Goal: Obtain resource: Download file/media

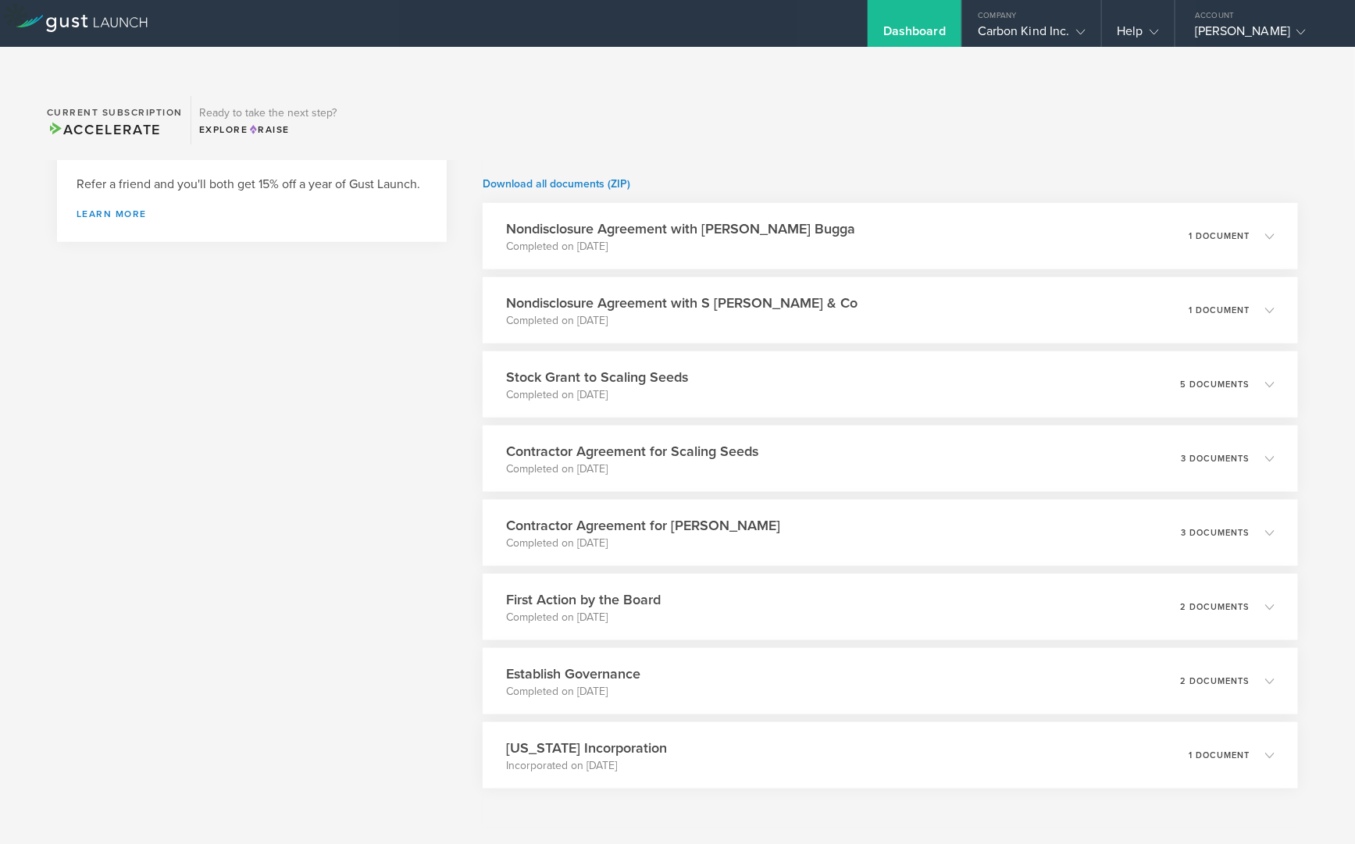
scroll to position [579, 0]
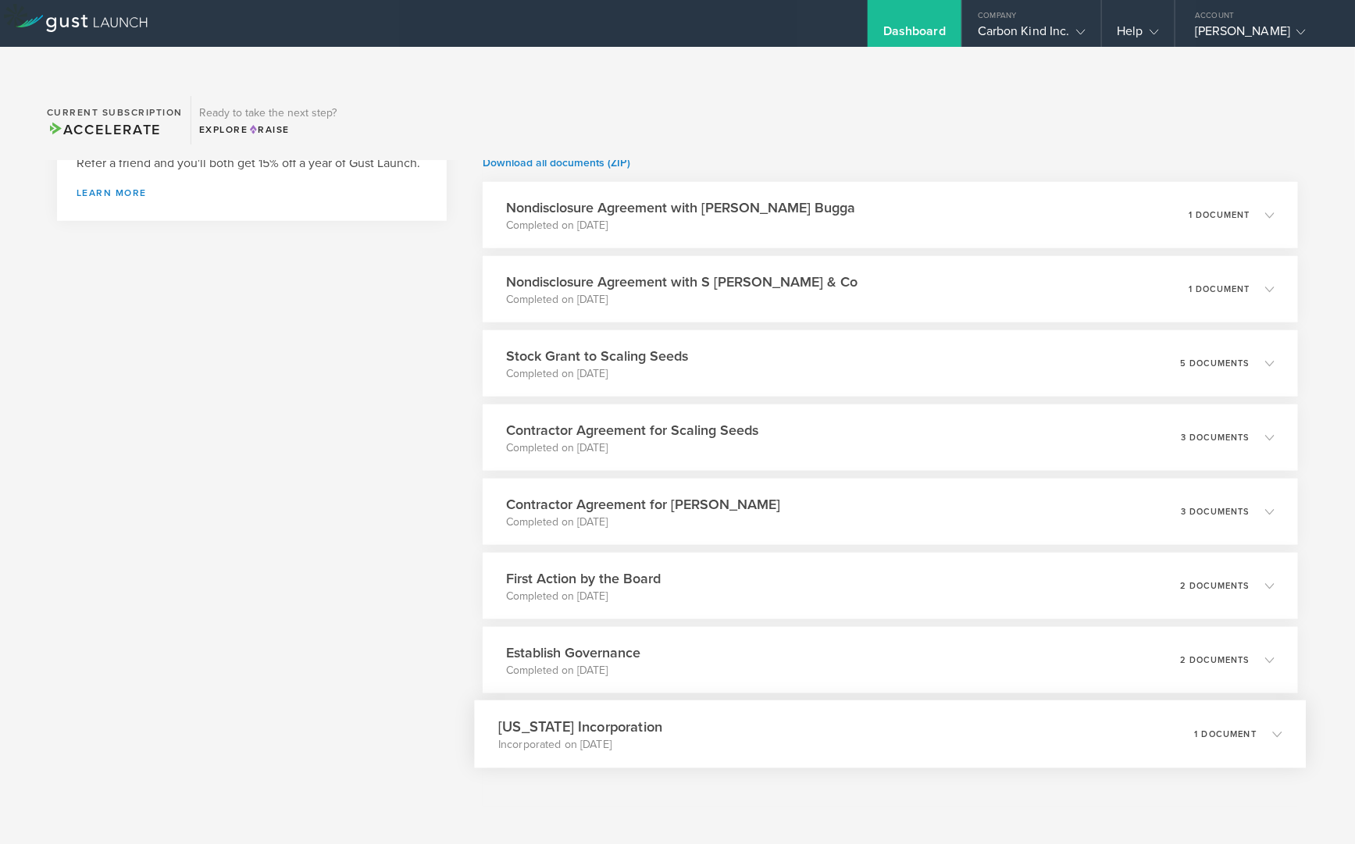
click at [1270, 727] on icon at bounding box center [1269, 734] width 26 height 14
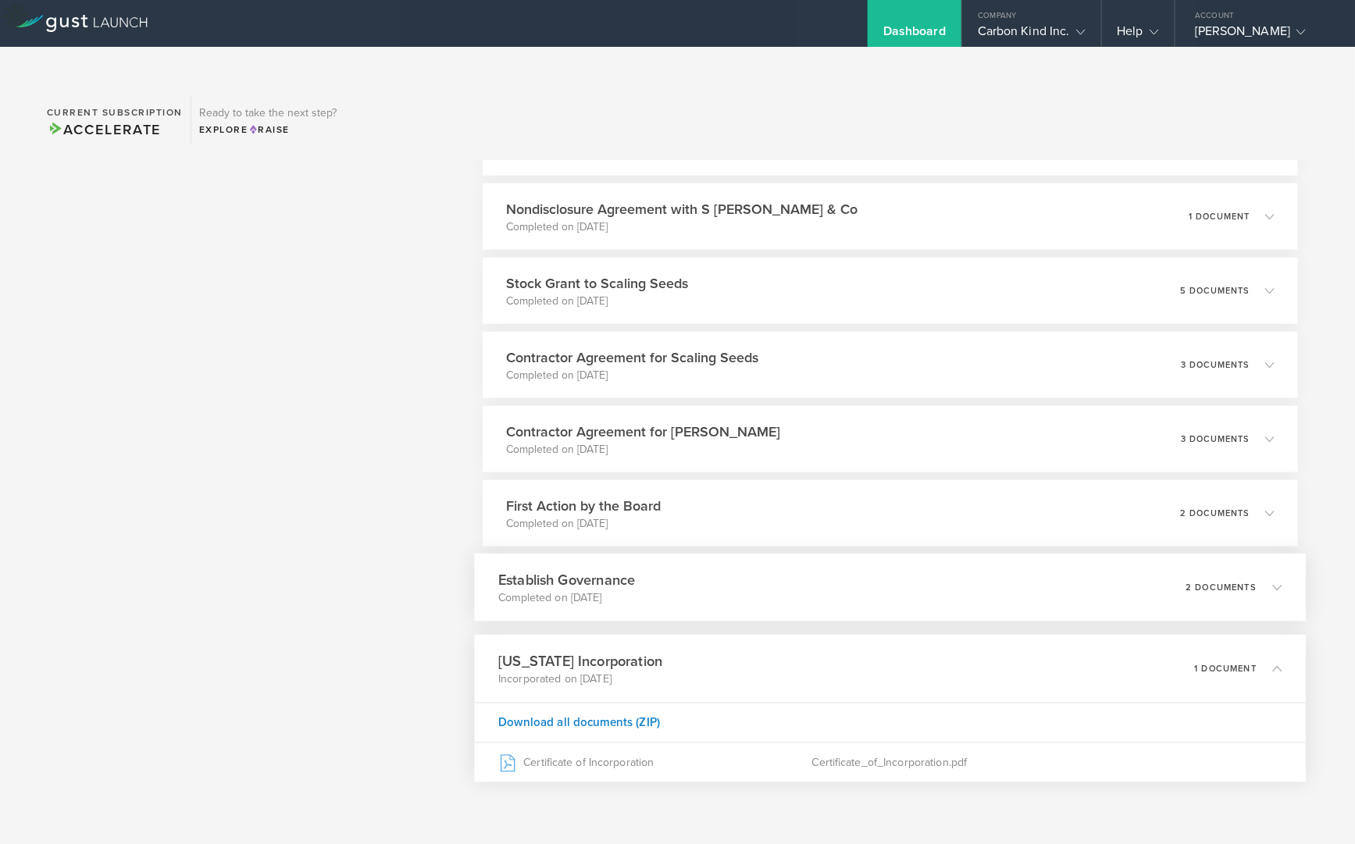
scroll to position [665, 0]
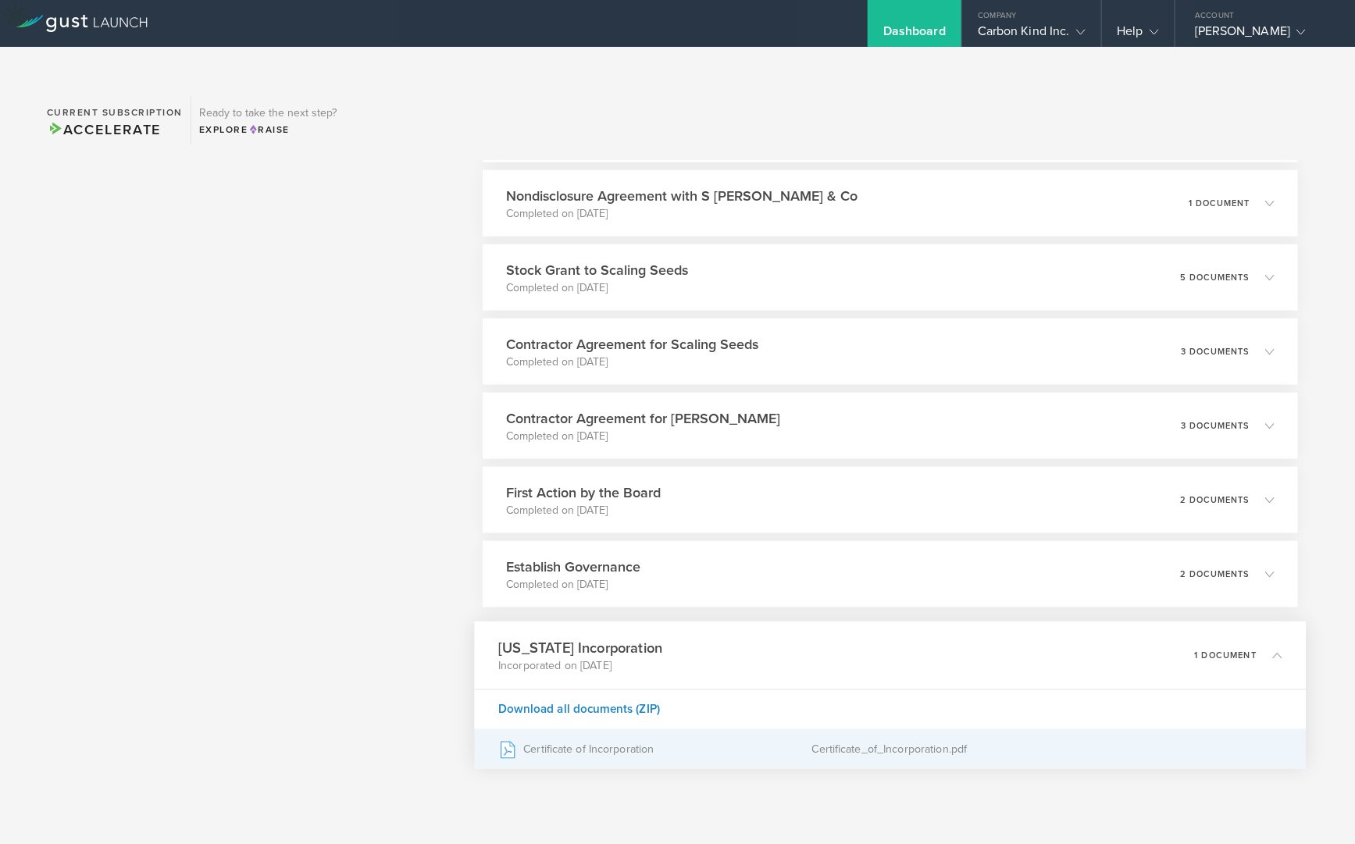
click at [842, 730] on div "Certificate_of_Incorporation.pdf" at bounding box center [1047, 749] width 470 height 39
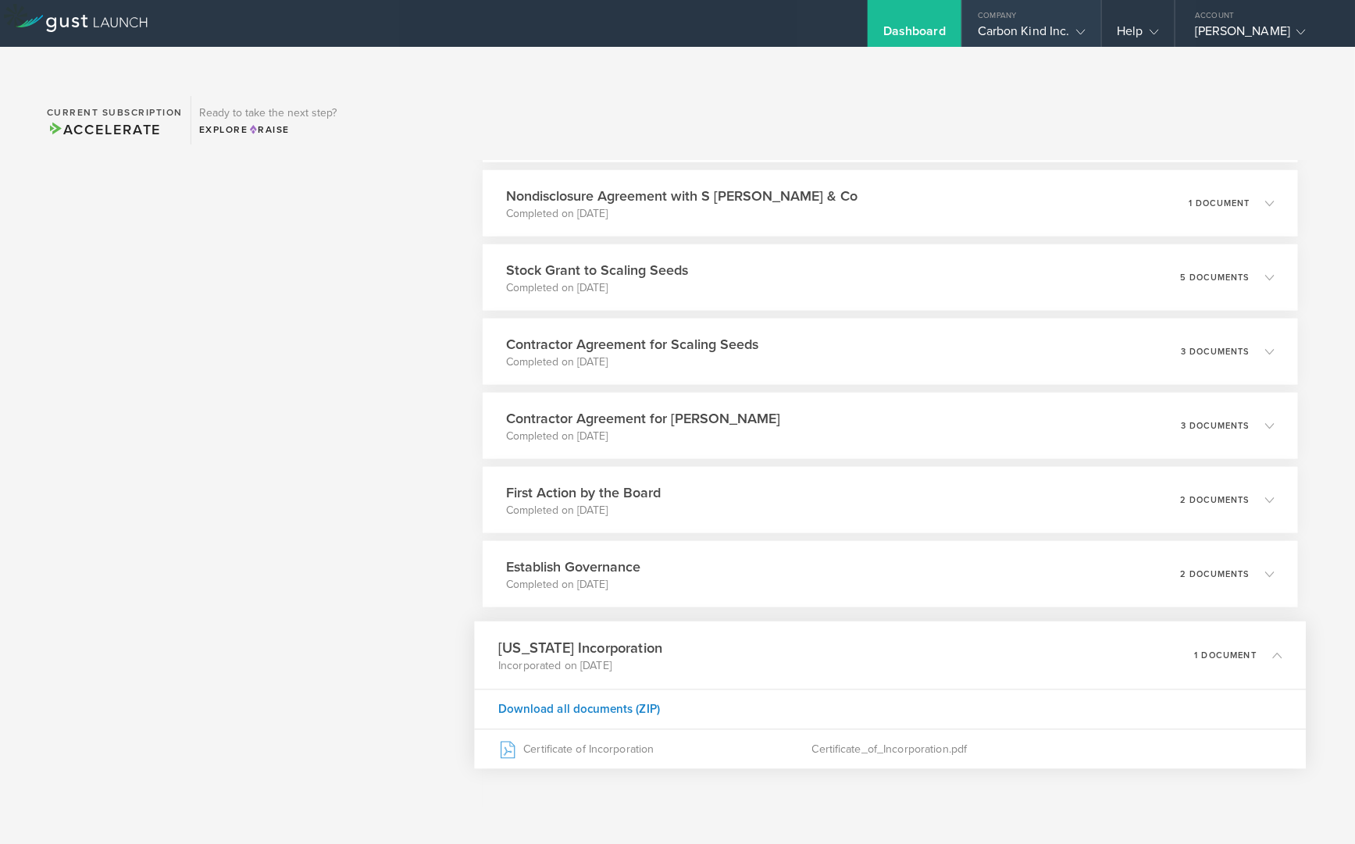
click at [1061, 30] on div "Carbon Kind Inc." at bounding box center [1032, 34] width 108 height 23
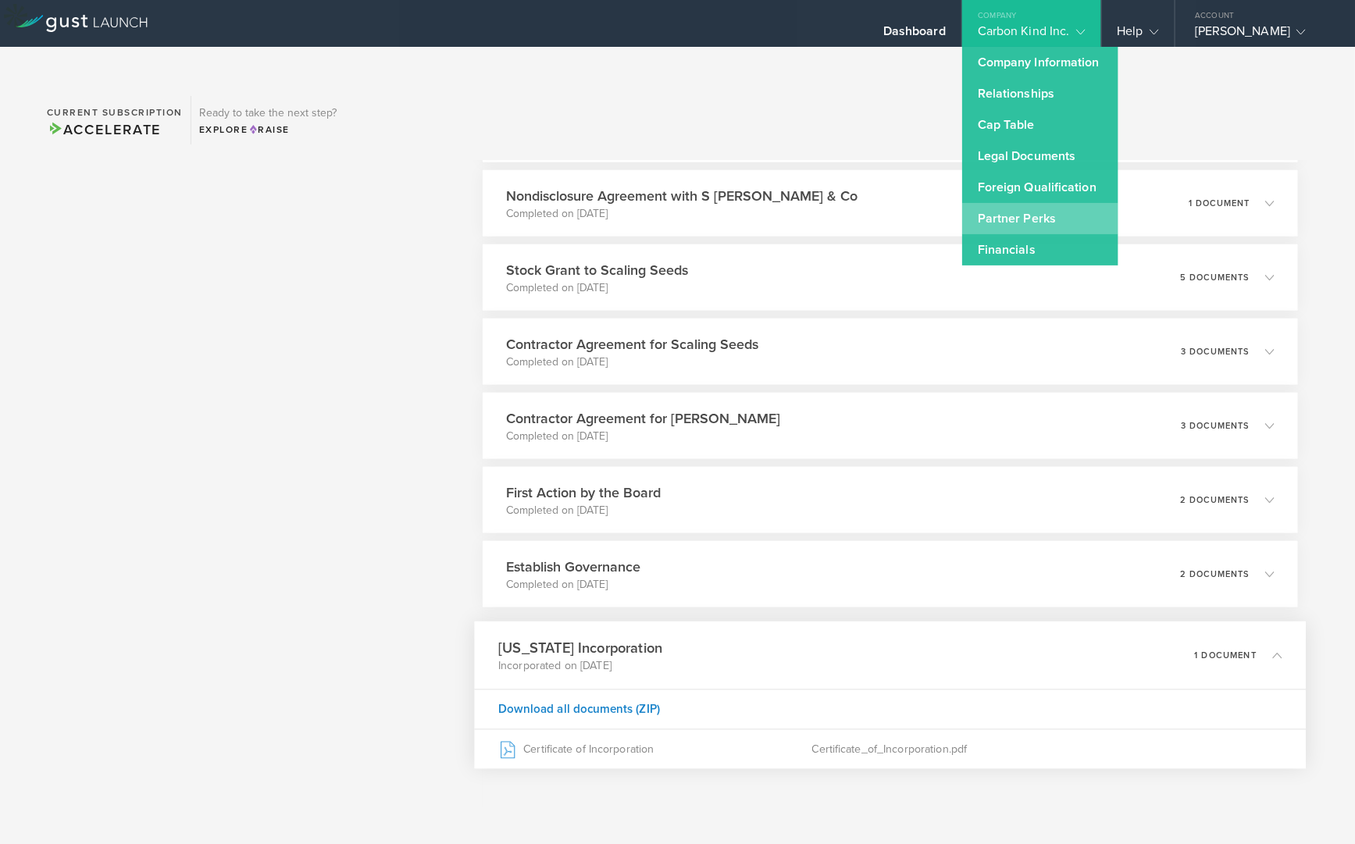
click at [1013, 225] on link "Partner Perks" at bounding box center [1040, 218] width 156 height 31
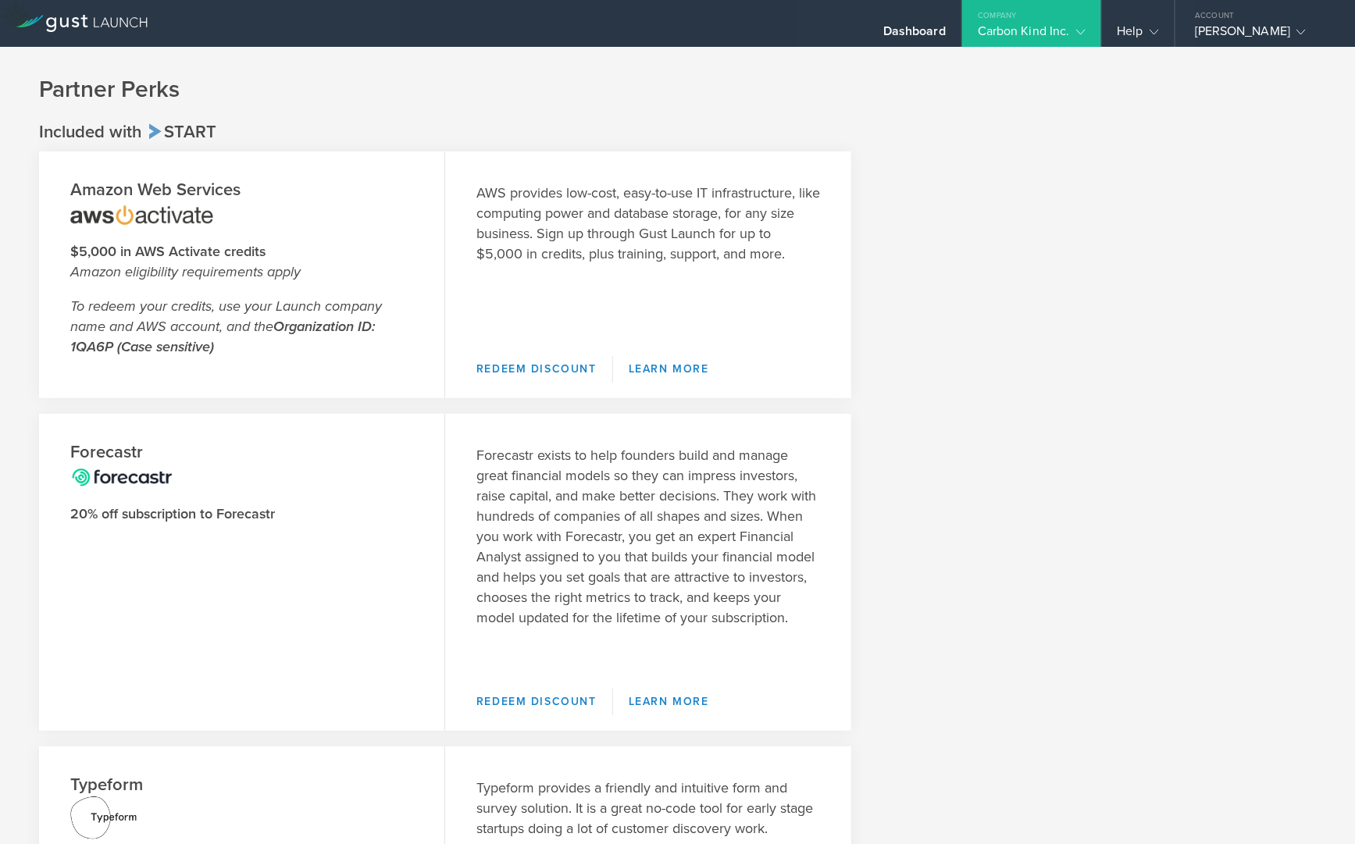
scroll to position [21, 0]
